Goal: Use online tool/utility: Utilize a website feature to perform a specific function

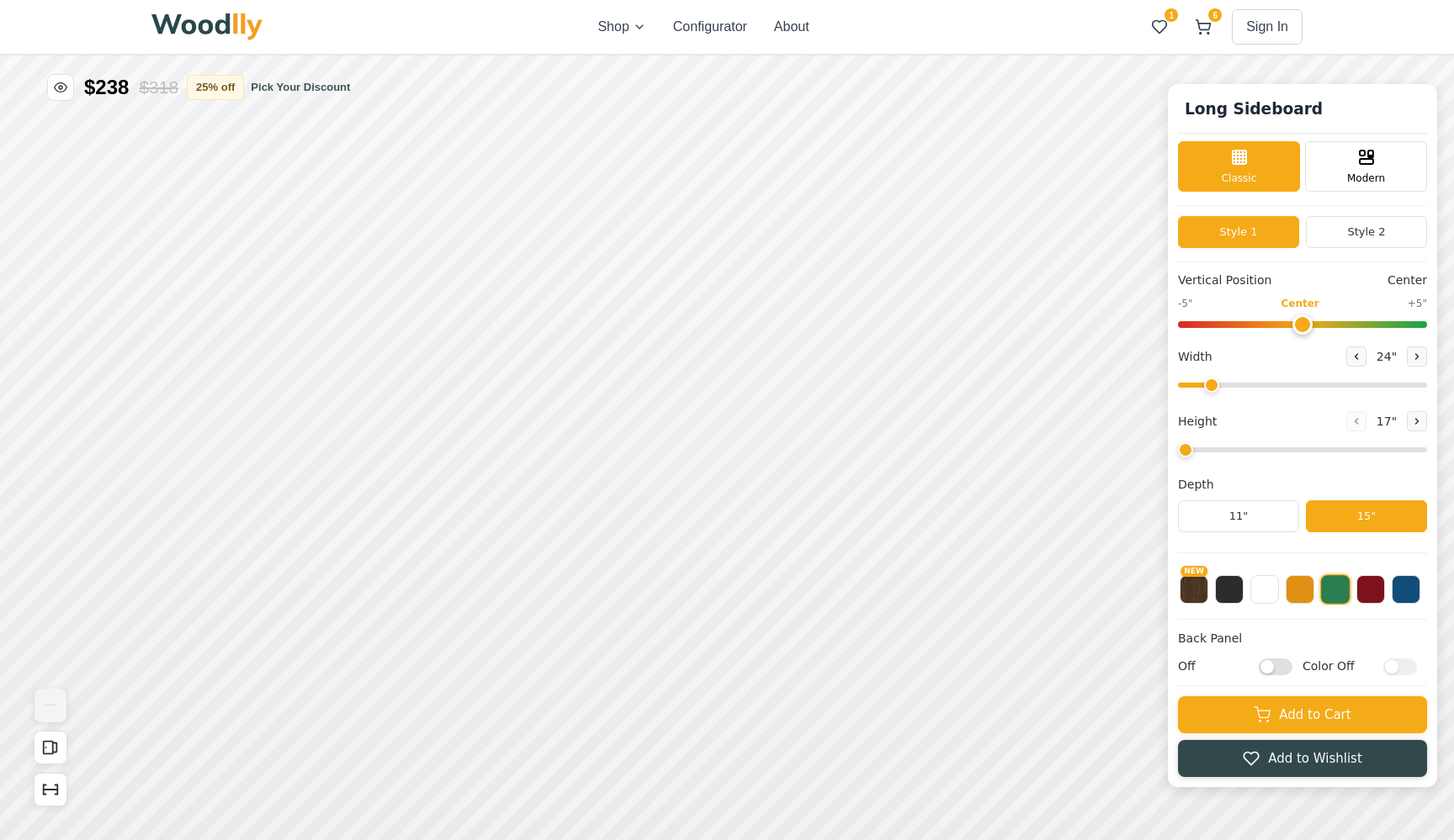
type input "27"
type input "4"
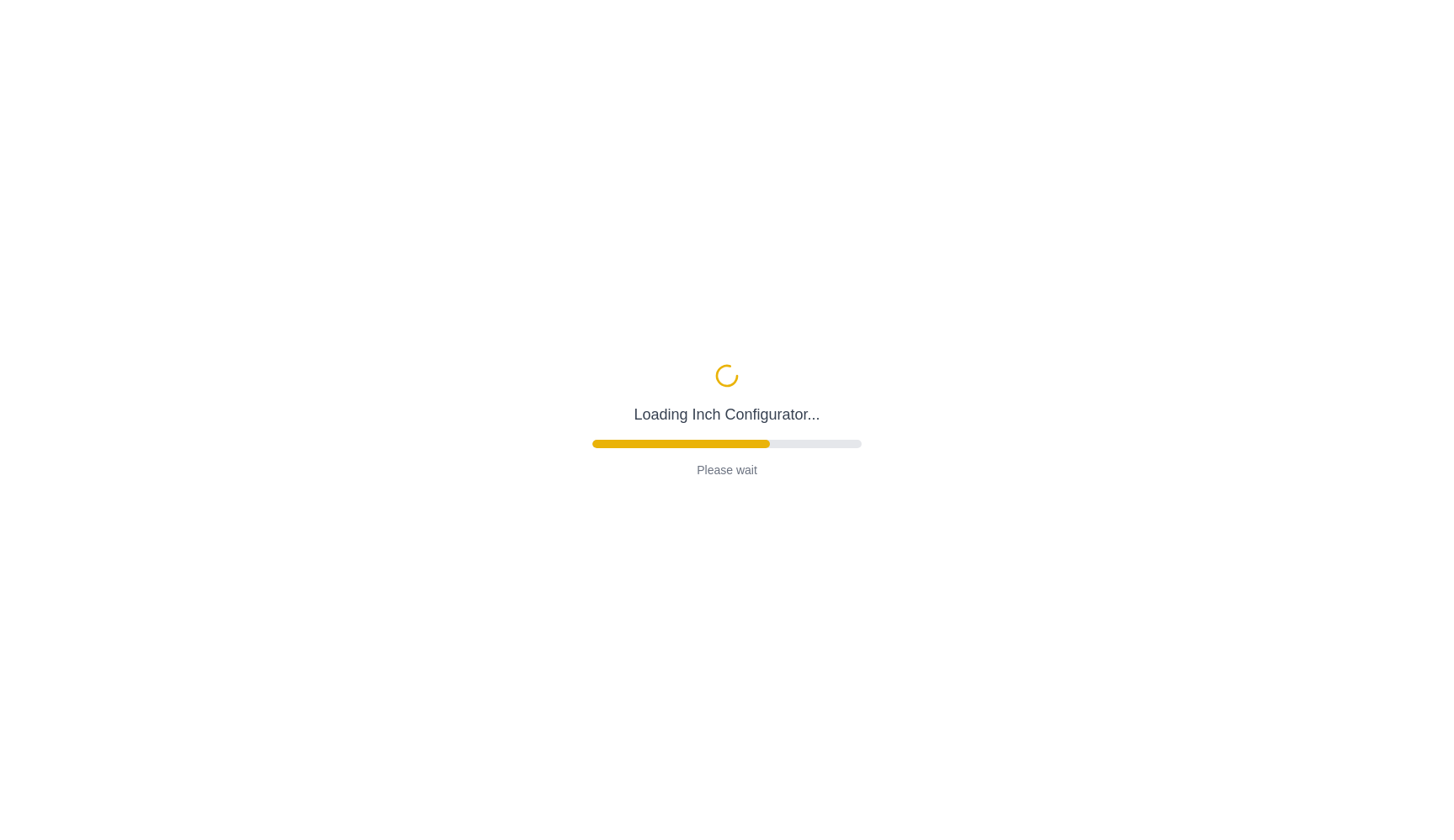
type input "27"
type input "4"
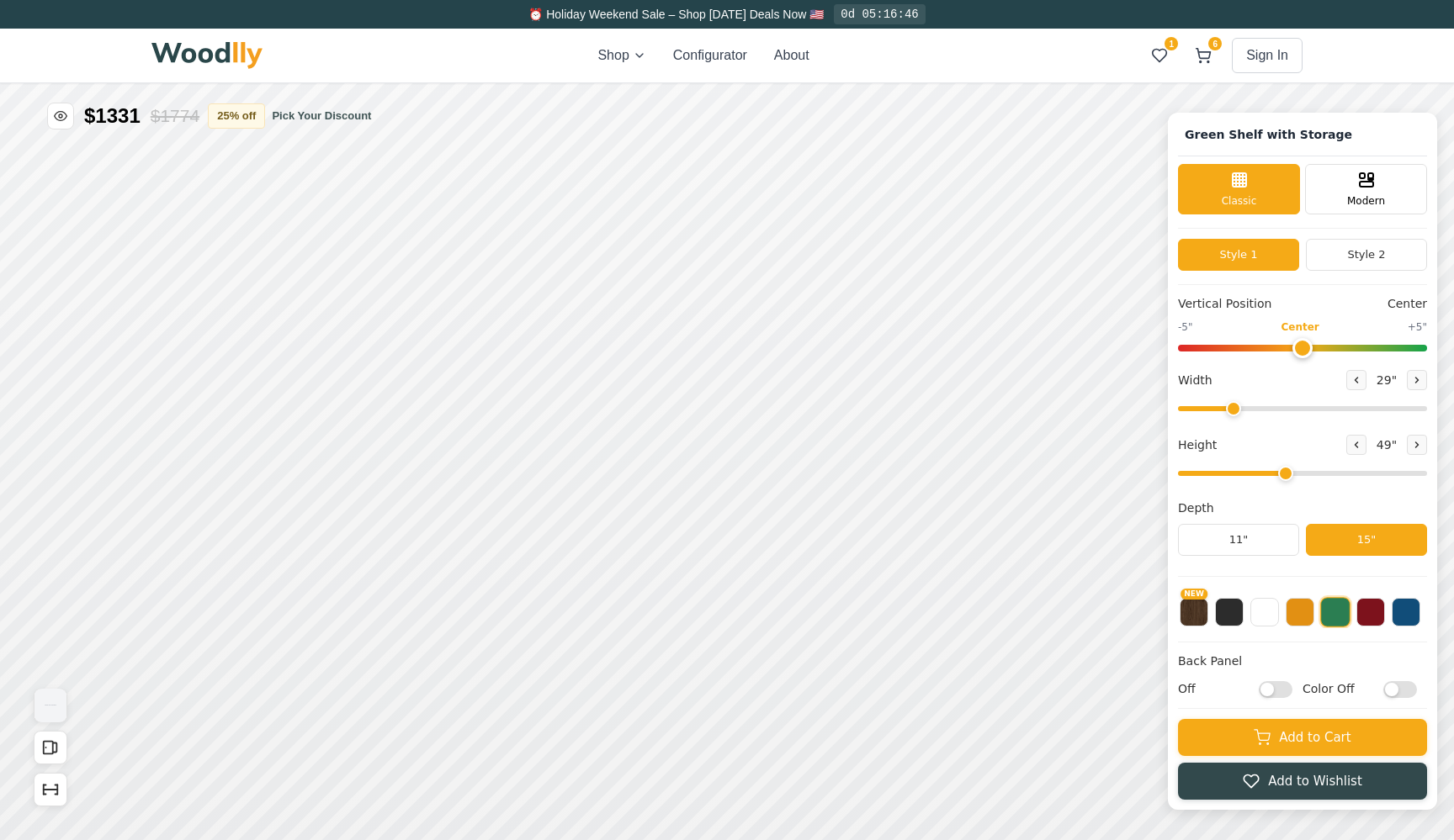
drag, startPoint x: 1225, startPoint y: 404, endPoint x: 1235, endPoint y: 400, distance: 10.8
type input "29"
click at [1235, 400] on div "Width 29 "" at bounding box center [1302, 393] width 249 height 48
